Goal: Transaction & Acquisition: Purchase product/service

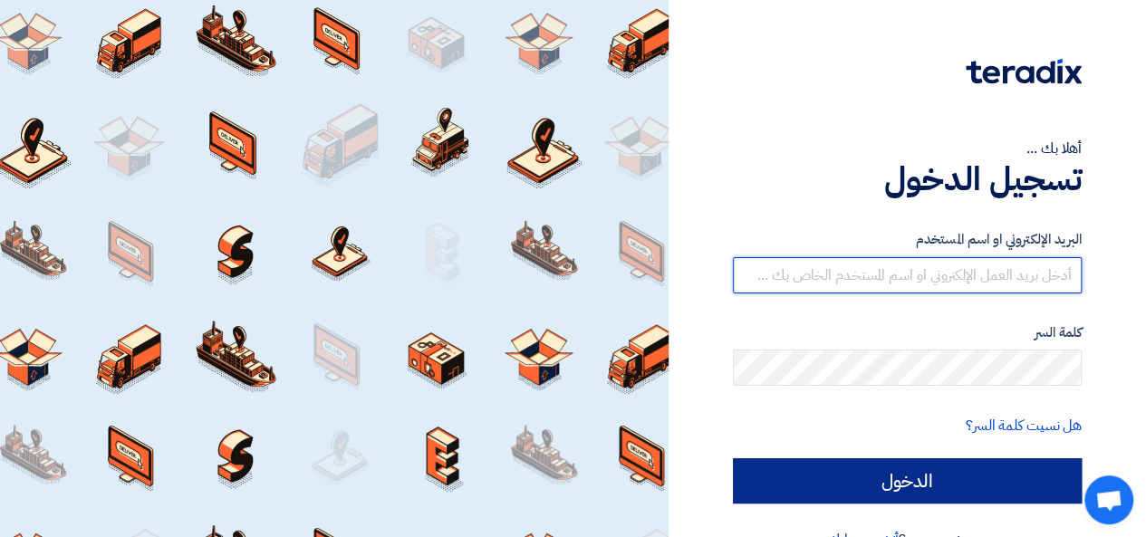
type input "mervat@mtech-eg.com"
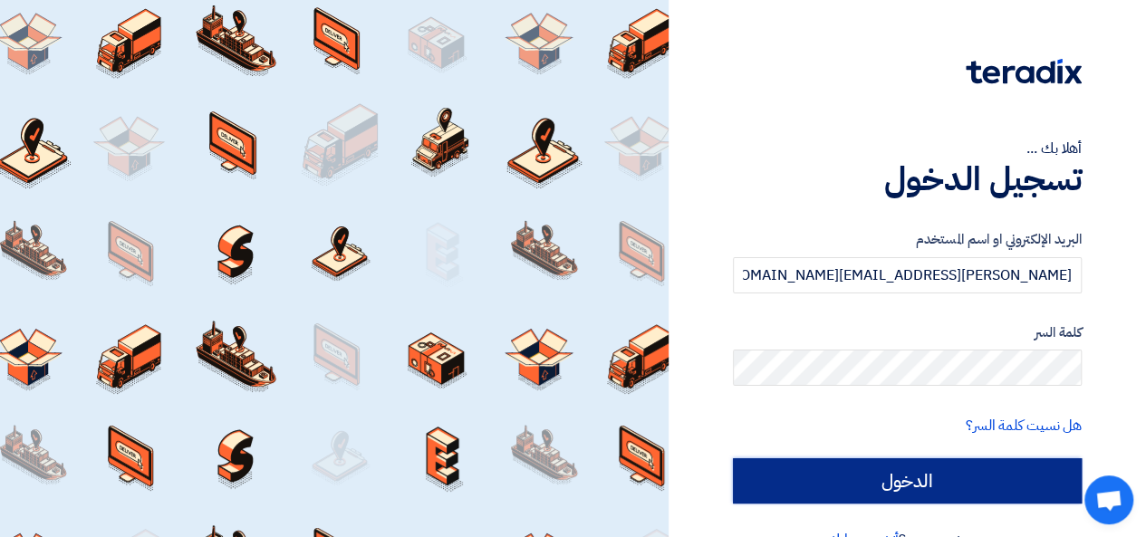
click at [860, 461] on input "الدخول" at bounding box center [907, 480] width 349 height 45
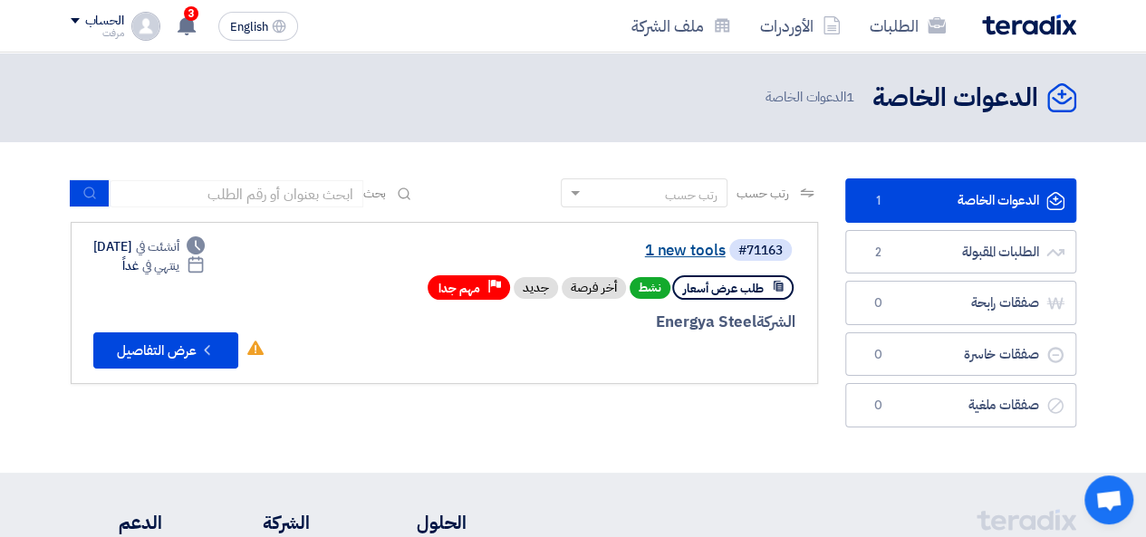
click at [693, 250] on link "1 new tools" at bounding box center [544, 251] width 362 height 16
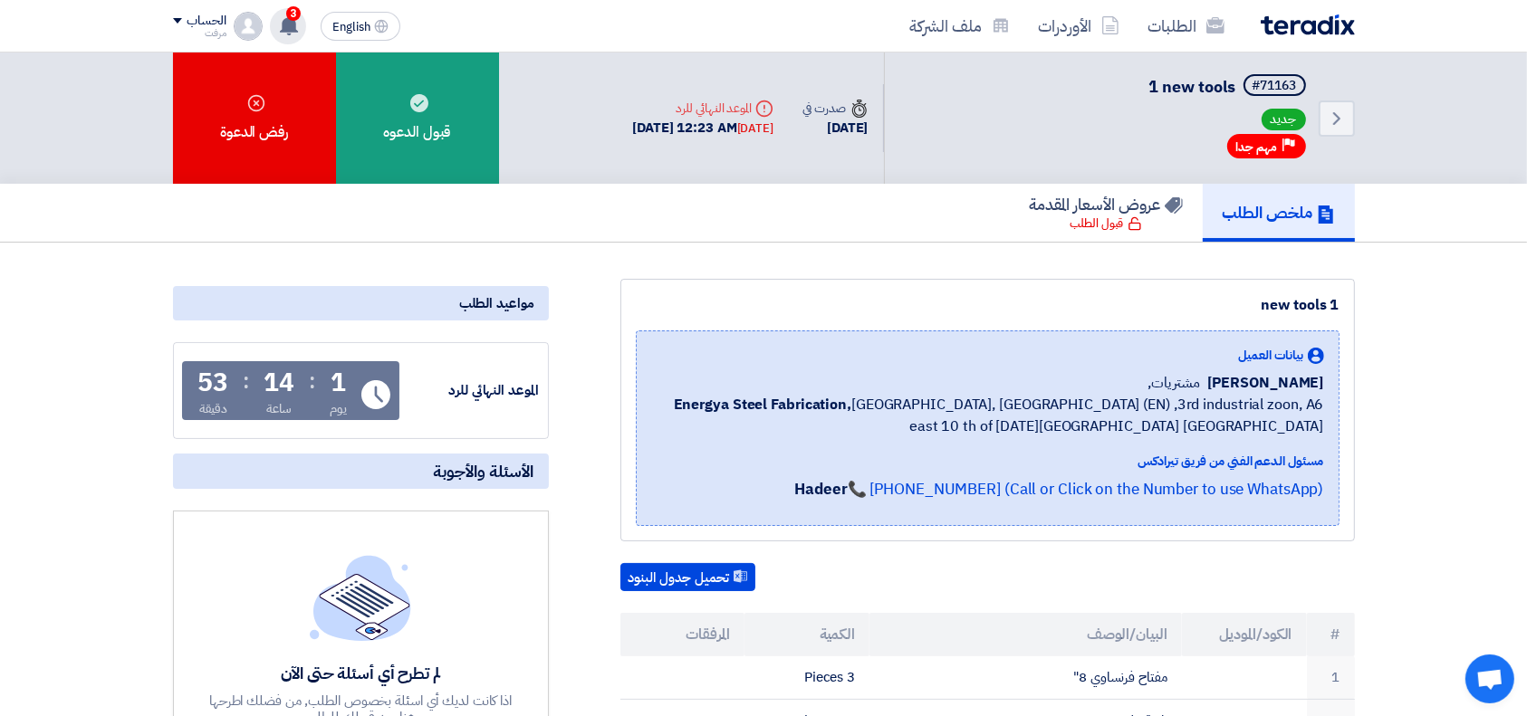
click at [281, 20] on icon at bounding box center [289, 25] width 20 height 20
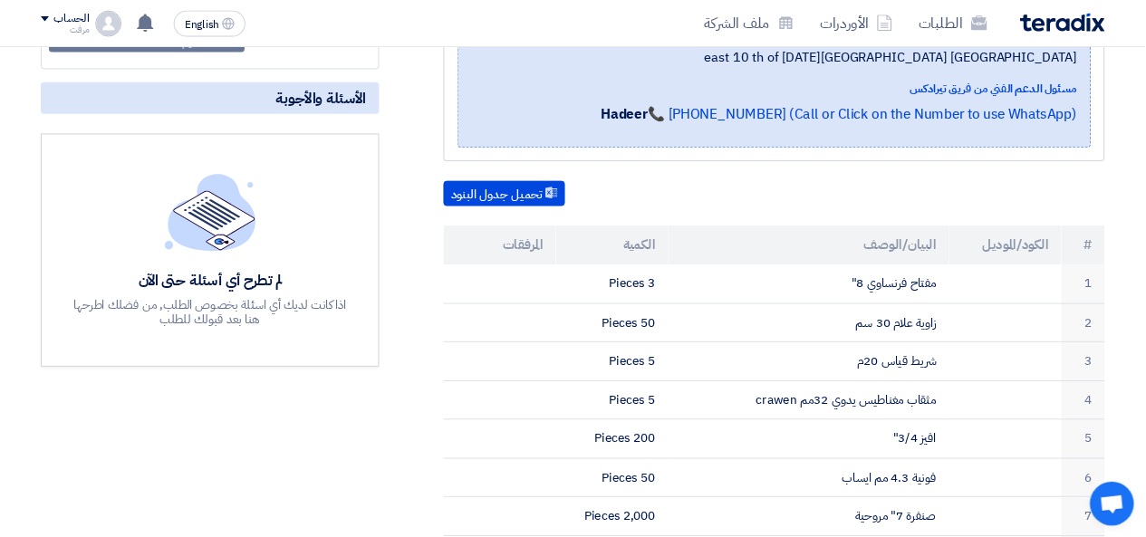
scroll to position [362, 0]
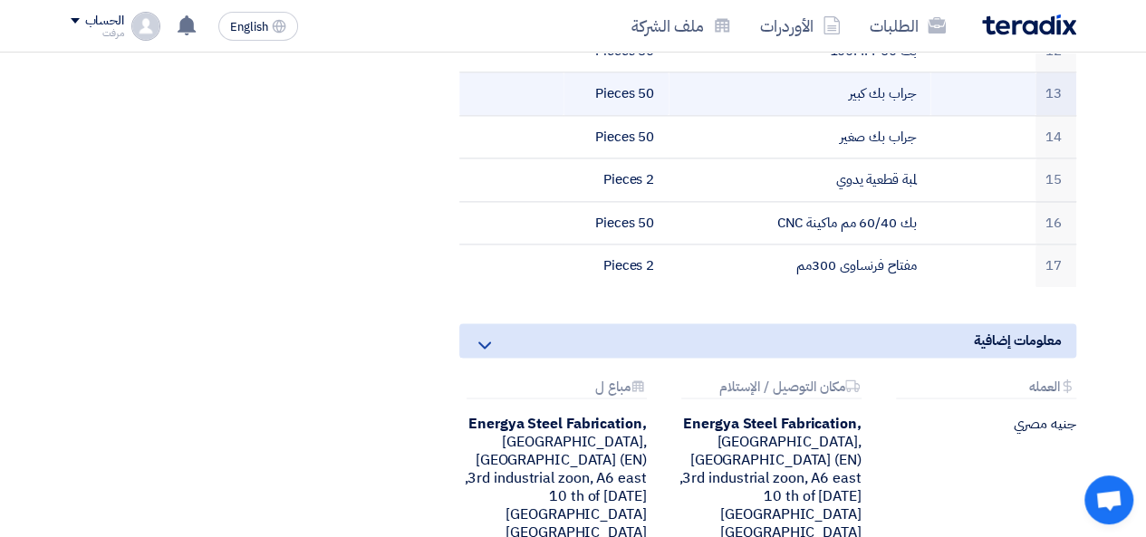
scroll to position [1178, 0]
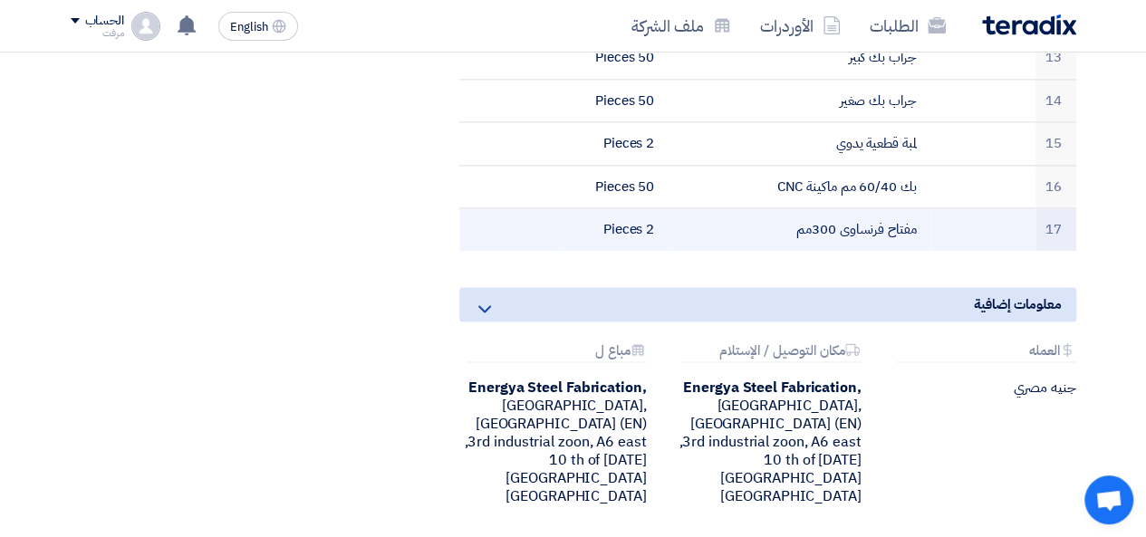
click at [821, 208] on td "مفتاح فرنساوى 300مم" at bounding box center [799, 229] width 262 height 43
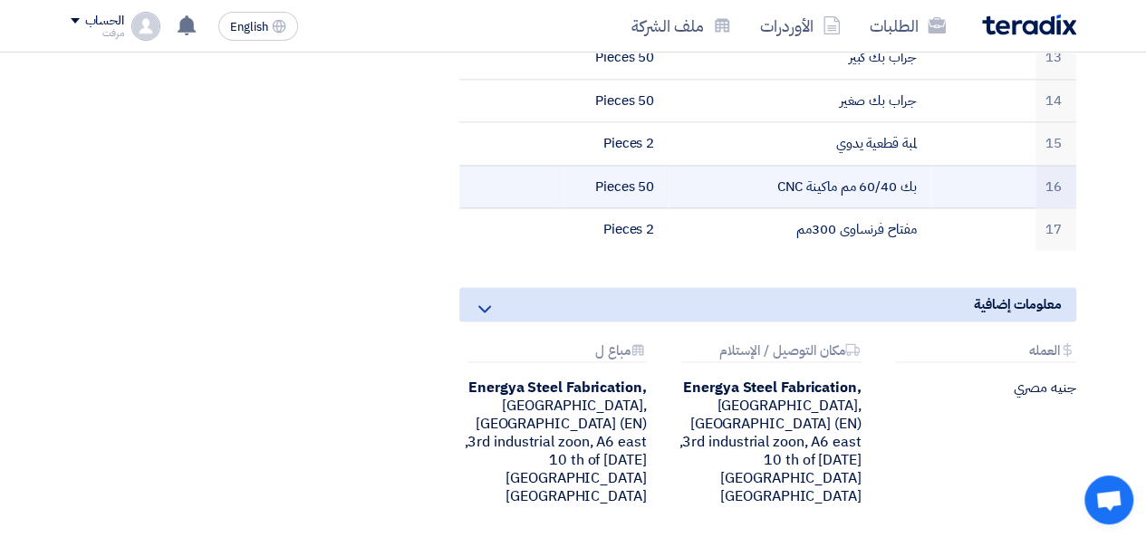
click at [842, 172] on td "بك 60/40 مم ماكينة CNC" at bounding box center [799, 186] width 262 height 43
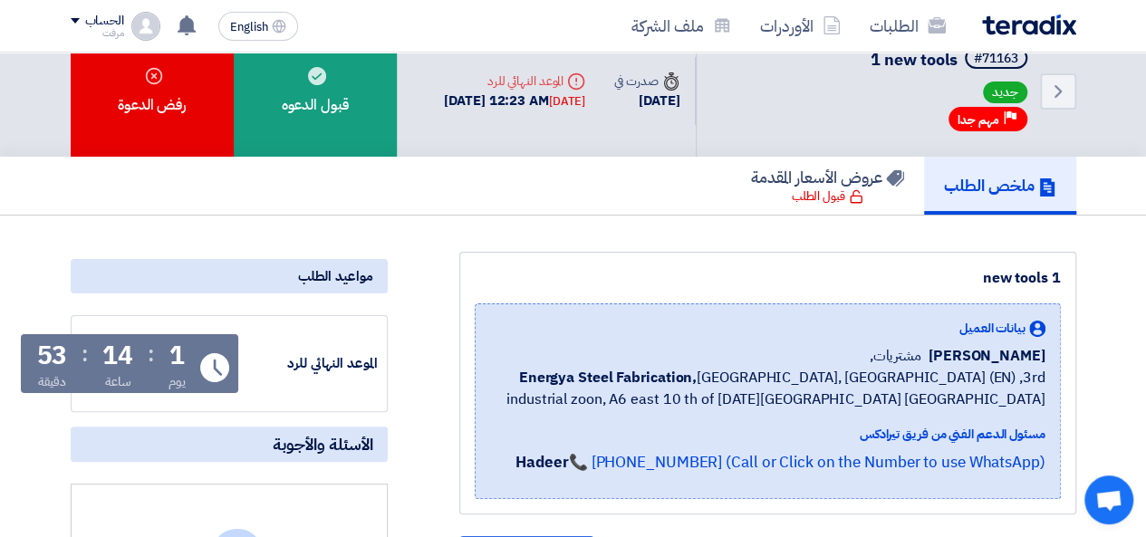
scroll to position [0, 0]
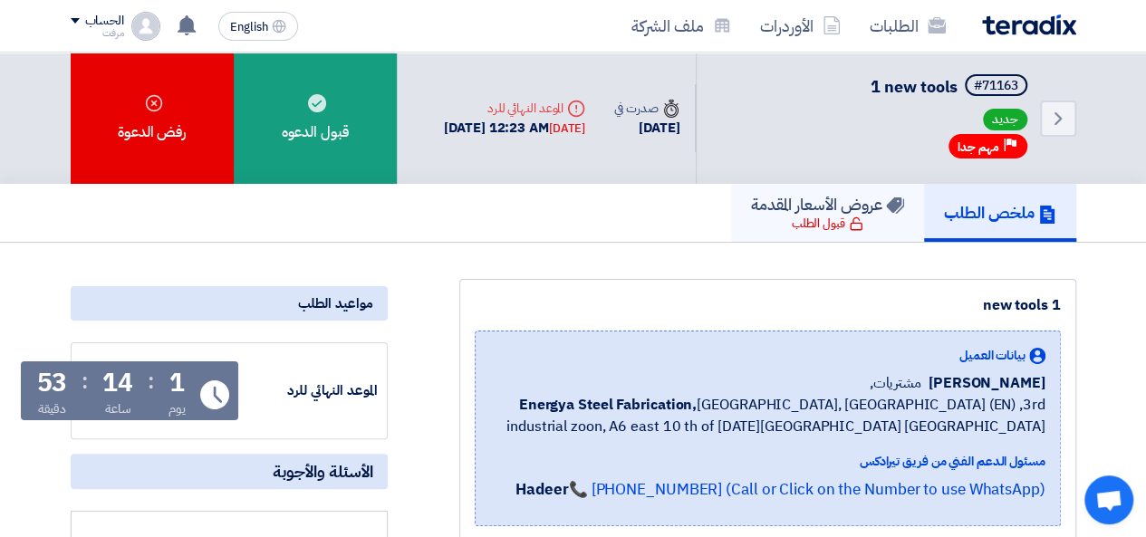
click at [849, 217] on icon at bounding box center [856, 223] width 14 height 14
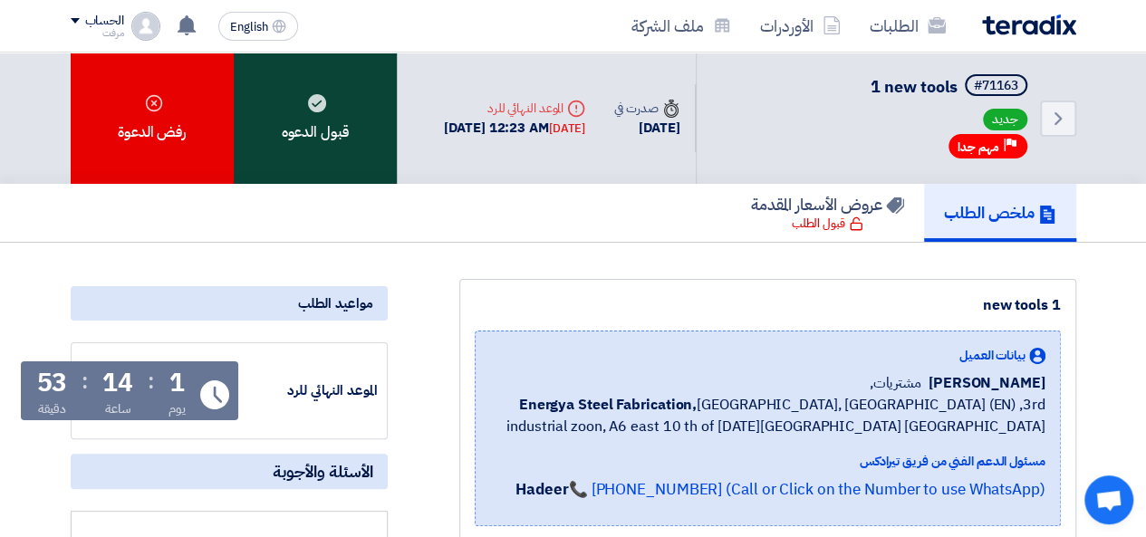
click at [306, 136] on div "قبول الدعوه" at bounding box center [315, 118] width 163 height 131
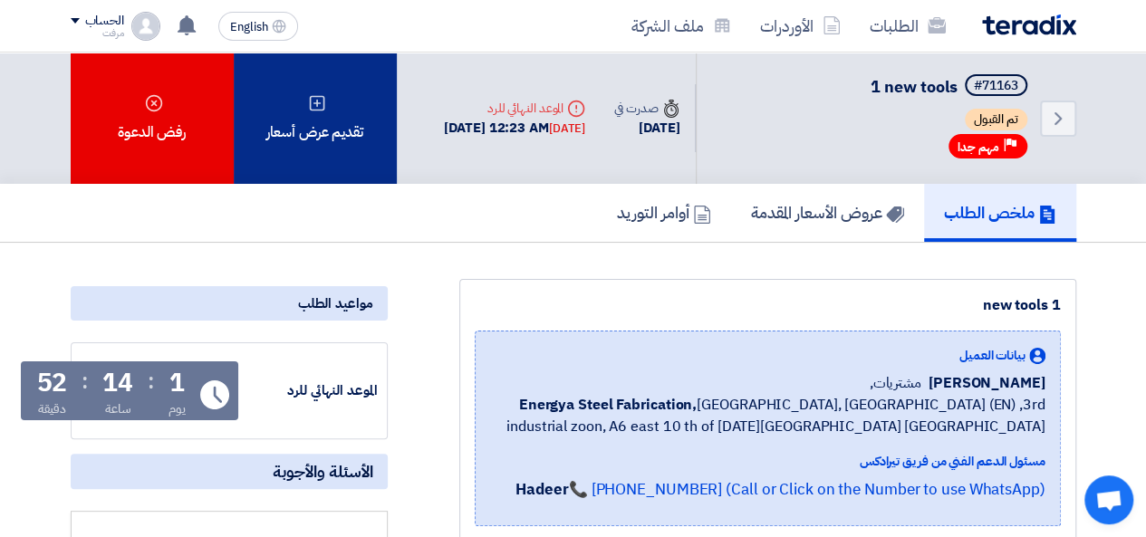
click at [284, 111] on div "تقديم عرض أسعار" at bounding box center [315, 118] width 163 height 131
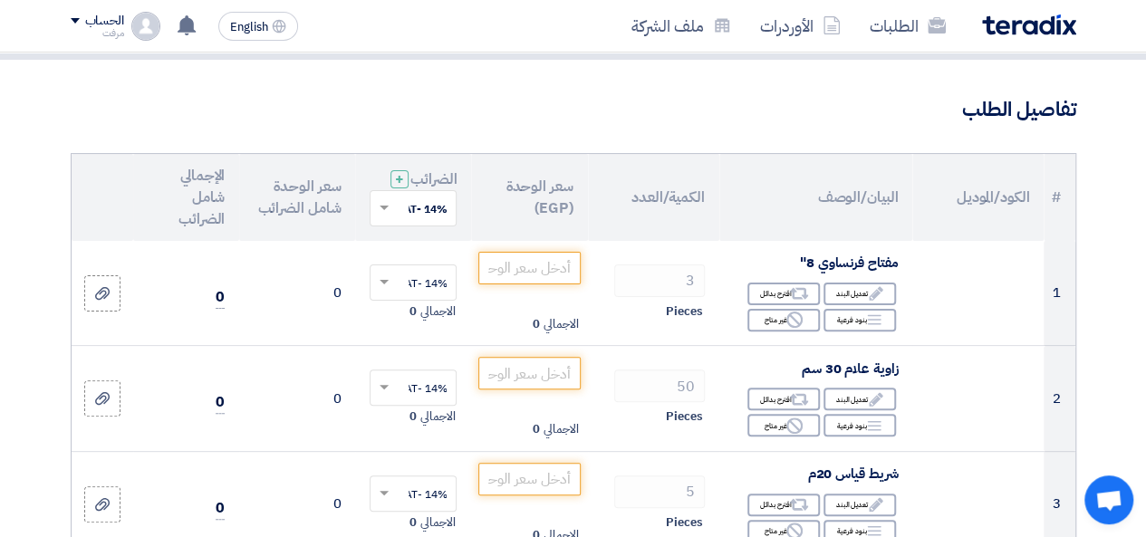
scroll to position [181, 0]
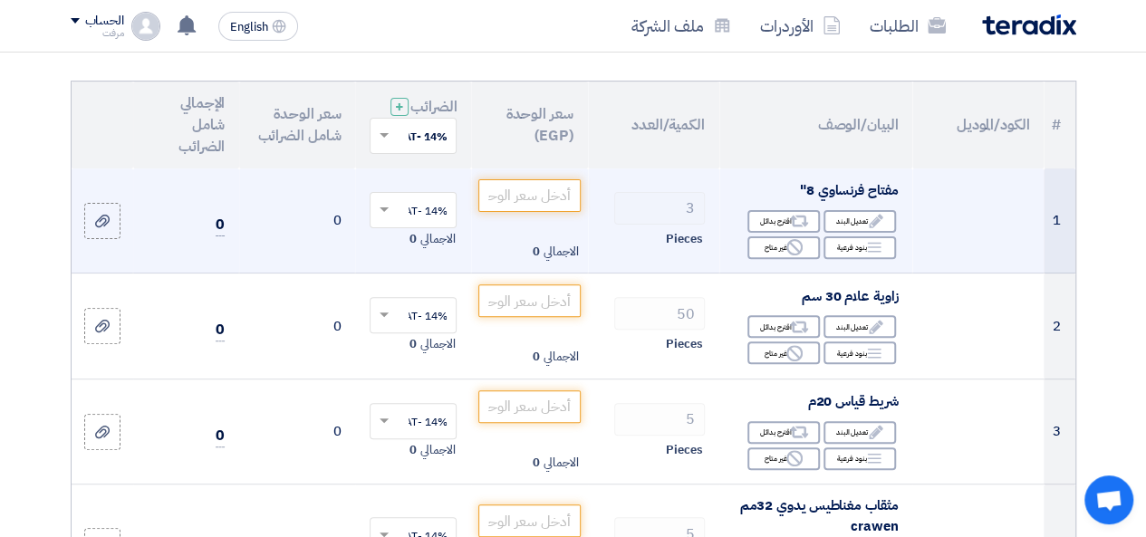
click at [378, 218] on span at bounding box center [381, 210] width 23 height 16
click at [426, 220] on input "text" at bounding box center [423, 212] width 51 height 30
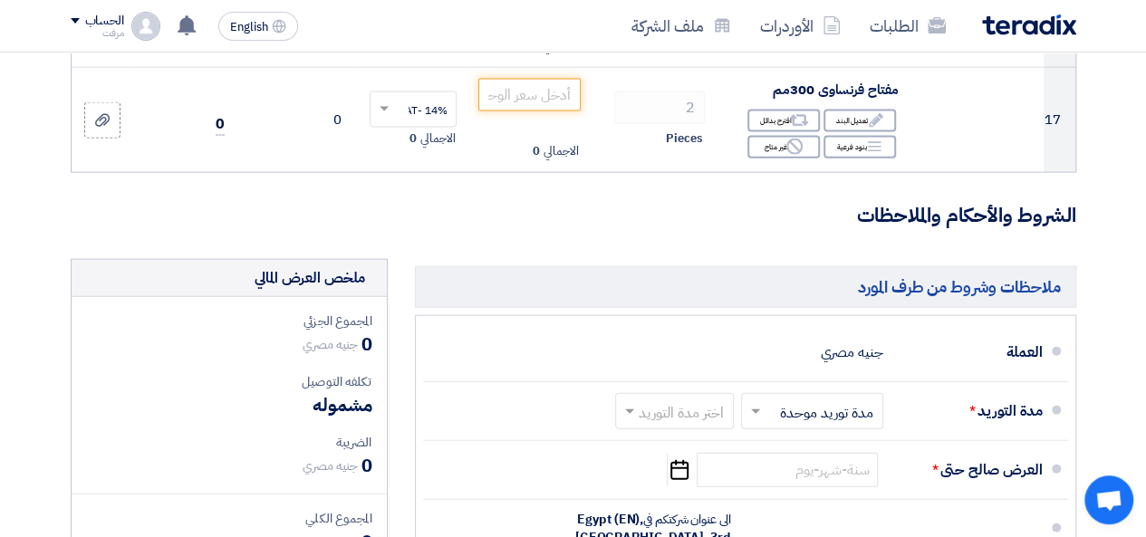
scroll to position [2083, 0]
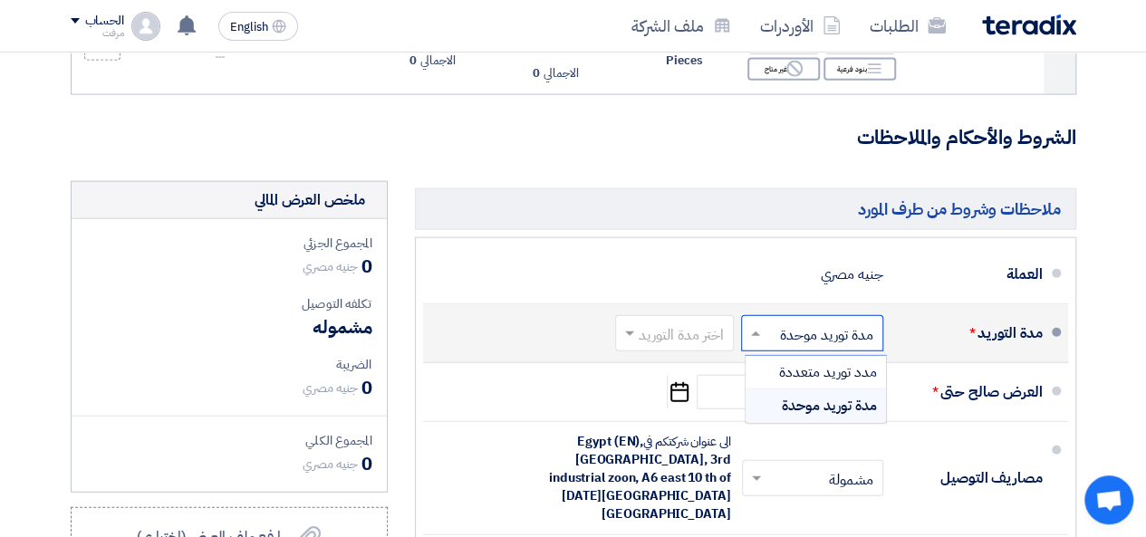
click at [757, 330] on span at bounding box center [753, 333] width 23 height 18
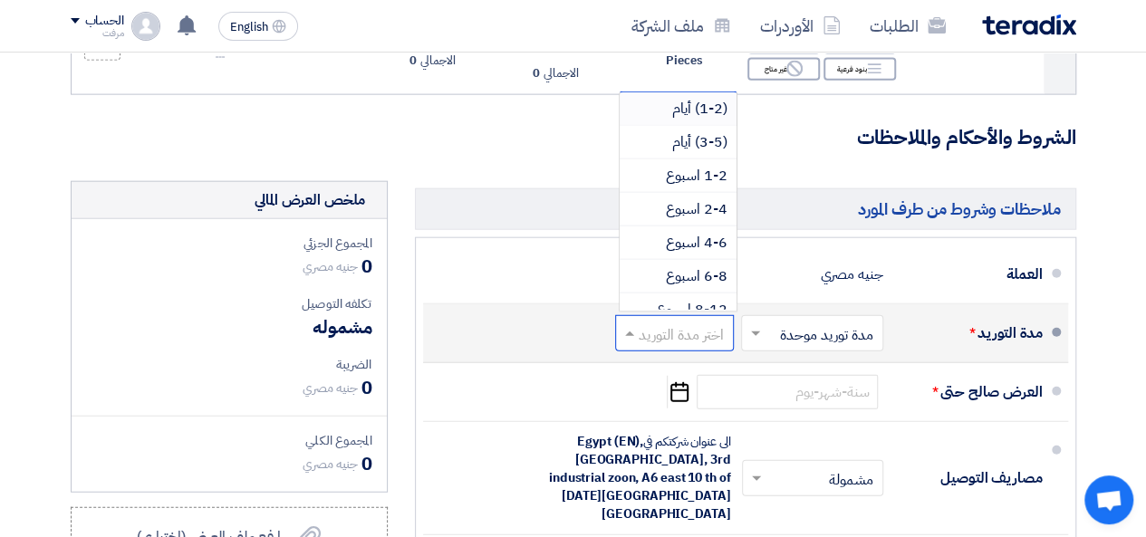
click at [634, 315] on div "اختر مدة التوريد" at bounding box center [674, 333] width 119 height 36
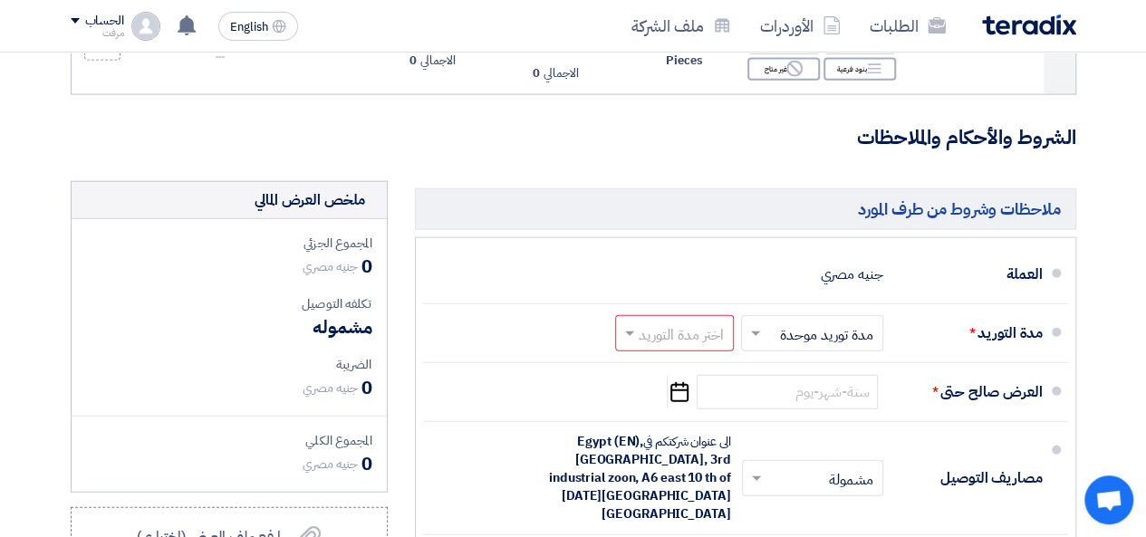
click at [744, 133] on h3 "الشروط والأحكام والملاحظات" at bounding box center [573, 138] width 1005 height 28
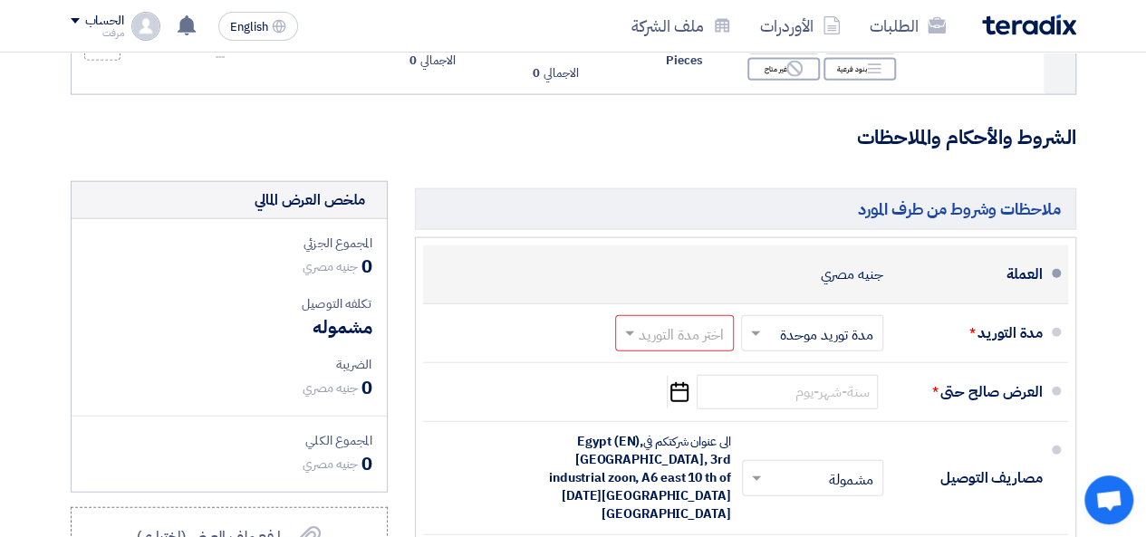
click at [746, 267] on div "العملة جنيه مصري" at bounding box center [740, 274] width 605 height 43
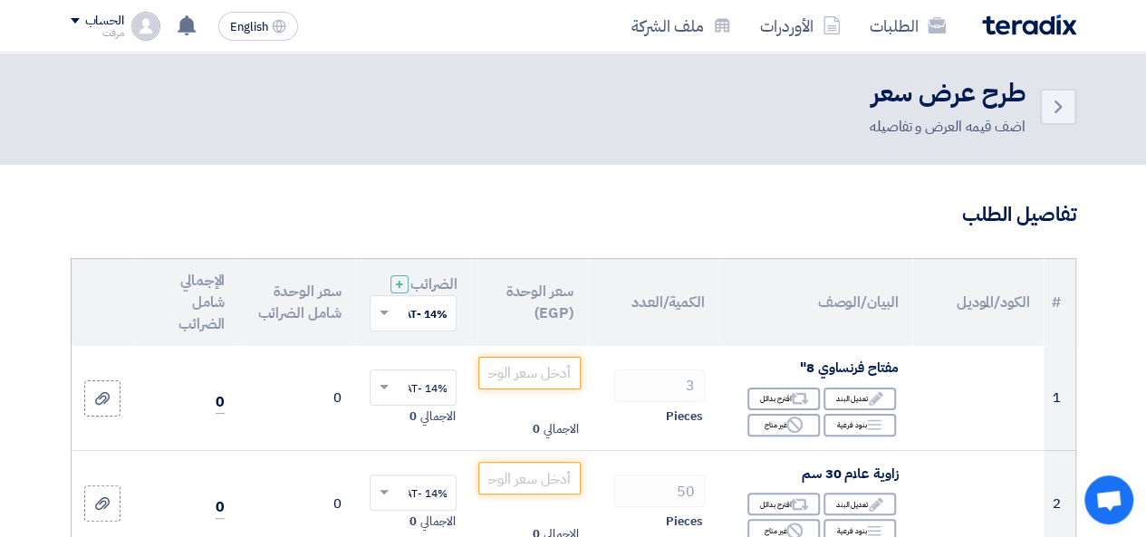
scroll to position [0, 0]
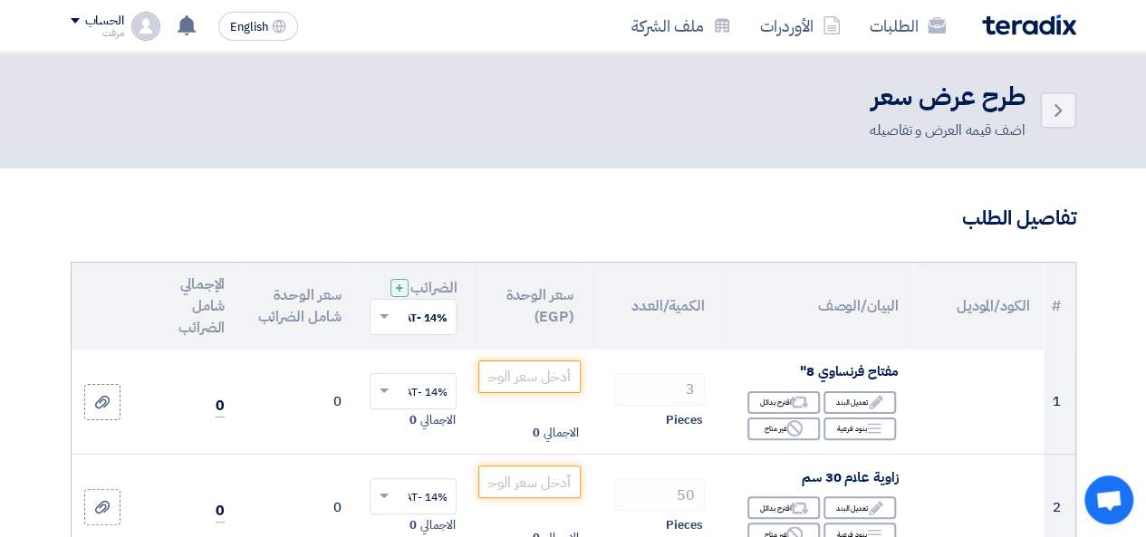
click at [1045, 129] on div "Back طرح عرض سعر اضف قيمه العرض و تفاصيله" at bounding box center [573, 111] width 1005 height 62
click at [1049, 113] on icon "Back" at bounding box center [1058, 111] width 22 height 22
